Goal: Check status: Check status

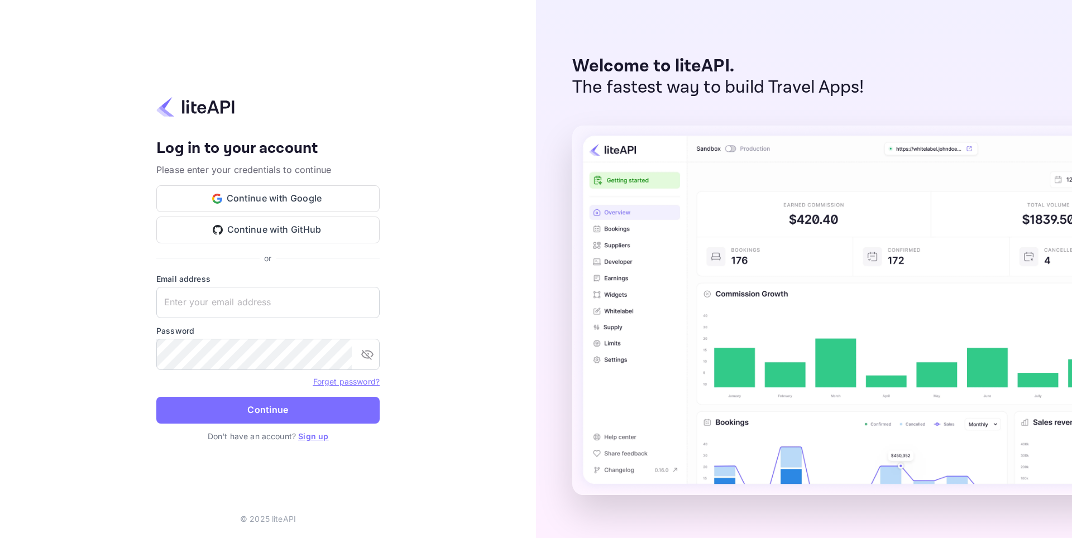
type input "[EMAIL_ADDRESS][DOMAIN_NAME]"
click at [209, 412] on button "Continue" at bounding box center [267, 410] width 223 height 27
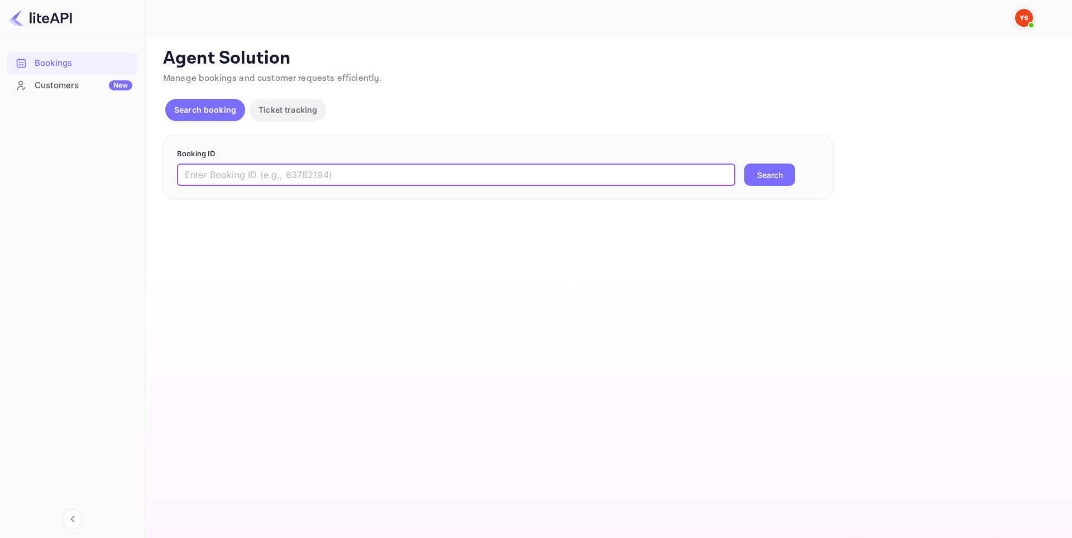
click at [295, 166] on input "text" at bounding box center [456, 175] width 558 height 22
paste input "9135353"
type input "9135353"
click at [747, 173] on button "Search" at bounding box center [769, 175] width 51 height 22
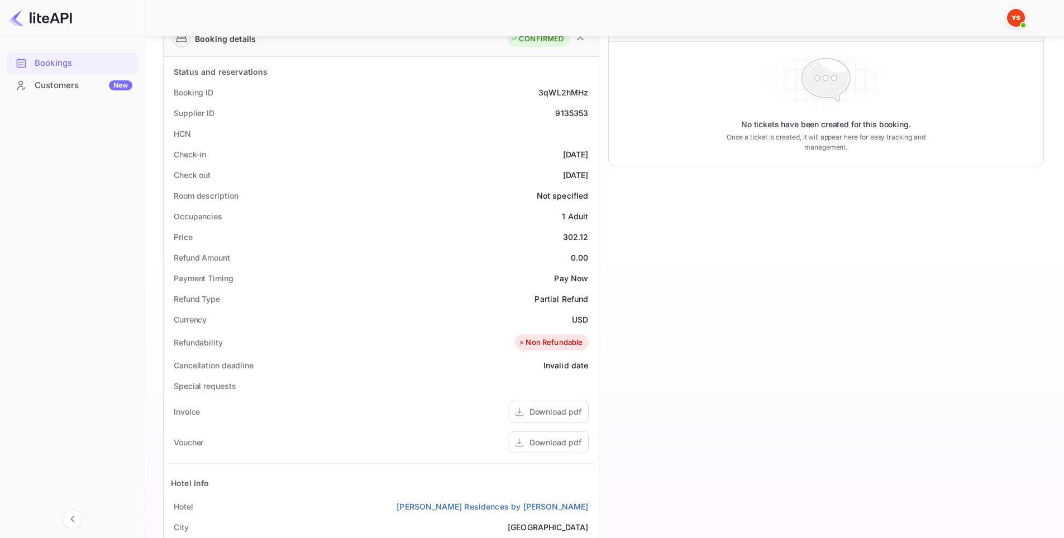
scroll to position [223, 0]
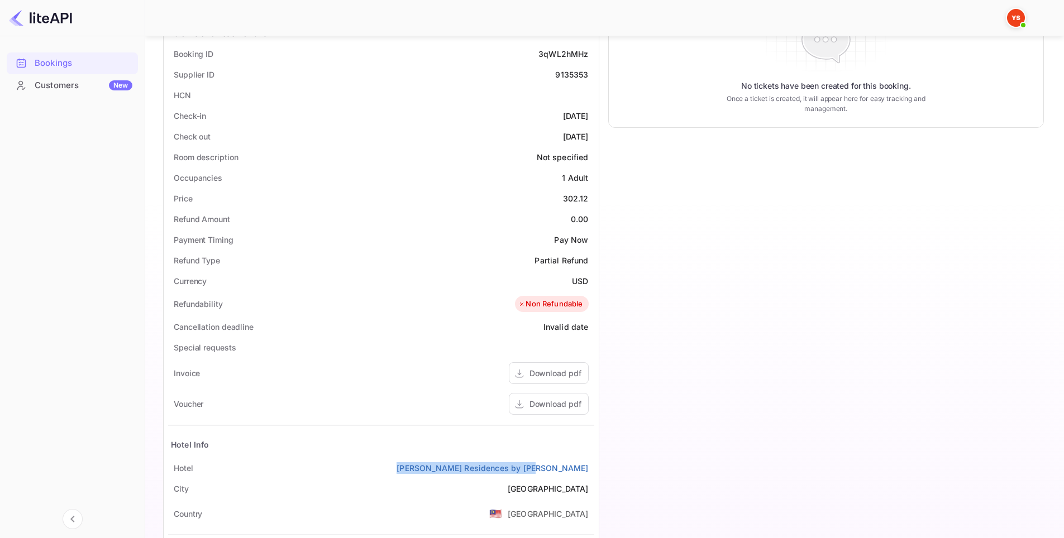
drag, startPoint x: 421, startPoint y: 463, endPoint x: 595, endPoint y: 471, distance: 174.4
click at [595, 471] on div "Status and reservations Booking ID 3qWL2hMHz Supplier ID 9135353 HCN Check-in […" at bounding box center [381, 325] width 435 height 615
copy link "[PERSON_NAME] Residences by [PERSON_NAME]"
click at [561, 404] on div "Download pdf" at bounding box center [555, 404] width 52 height 12
